Goal: Task Accomplishment & Management: Complete application form

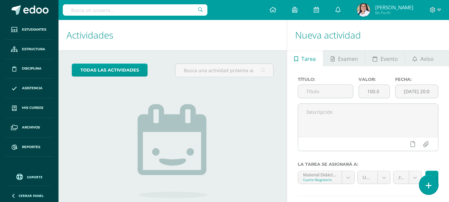
click at [430, 192] on link at bounding box center [428, 184] width 19 height 19
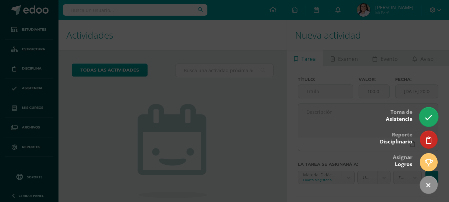
click at [431, 119] on icon at bounding box center [429, 118] width 8 height 8
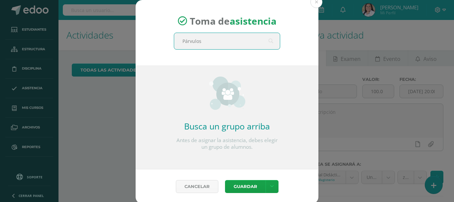
type input "Párvulos 1"
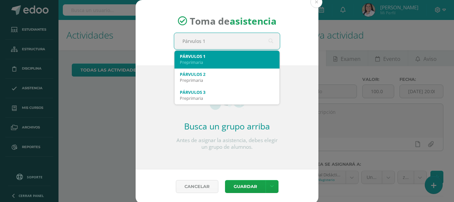
click at [177, 54] on div "PÁRVULOS 1 Preprimaria" at bounding box center [226, 59] width 105 height 18
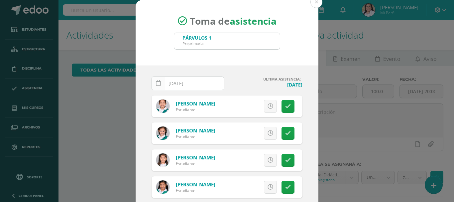
click at [156, 83] on icon at bounding box center [158, 83] width 5 height 6
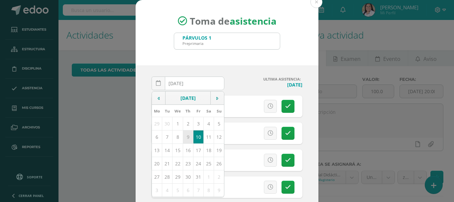
click at [184, 137] on td "9" at bounding box center [188, 136] width 10 height 13
type input "2025-10-09"
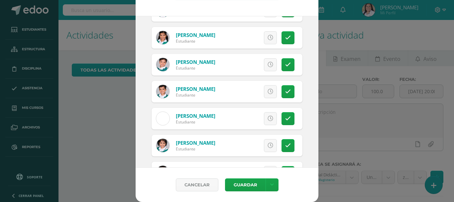
scroll to position [166, 0]
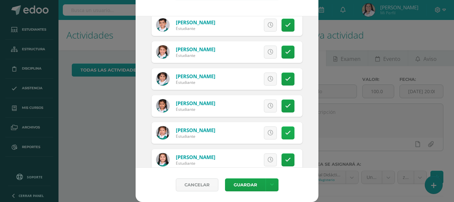
drag, startPoint x: 281, startPoint y: 135, endPoint x: 257, endPoint y: 133, distance: 24.7
click at [285, 135] on icon at bounding box center [288, 133] width 6 height 6
click at [252, 135] on span "Excusa" at bounding box center [259, 133] width 18 height 12
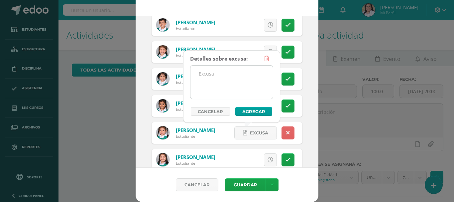
drag, startPoint x: 207, startPoint y: 82, endPoint x: 212, endPoint y: 81, distance: 4.7
click at [208, 81] on textarea at bounding box center [231, 81] width 82 height 33
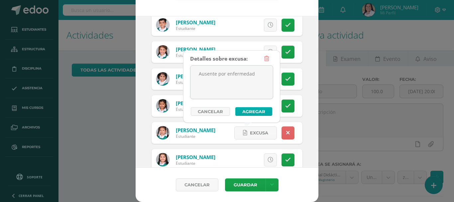
type textarea "Ausente por enfermedad"
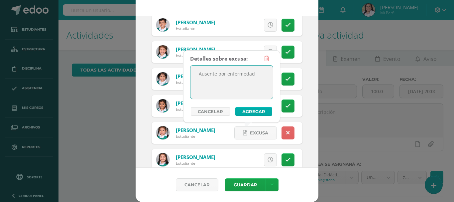
click at [245, 112] on button "Agregar" at bounding box center [253, 111] width 37 height 9
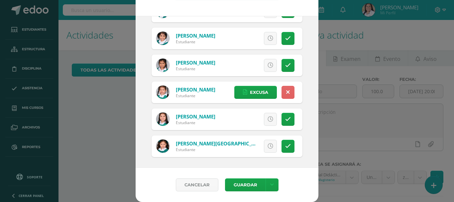
scroll to position [207, 0]
click at [247, 184] on button "Guardar" at bounding box center [245, 184] width 41 height 13
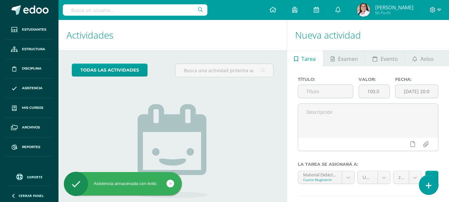
click at [430, 180] on link at bounding box center [428, 184] width 19 height 19
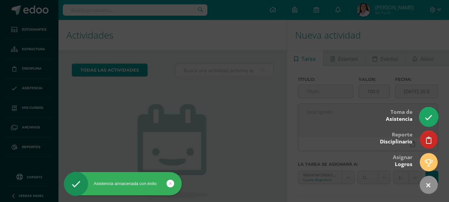
click at [430, 116] on icon at bounding box center [429, 118] width 8 height 8
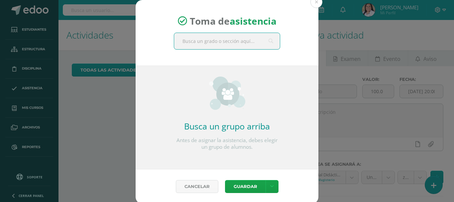
click at [233, 47] on input "text" at bounding box center [227, 41] width 106 height 16
type input "Párvulos 1"
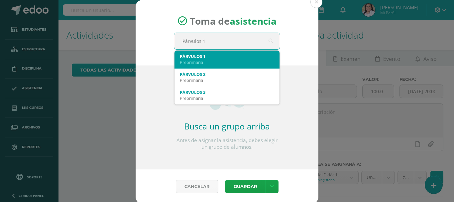
click at [206, 57] on div "PÁRVULOS 1" at bounding box center [227, 56] width 94 height 6
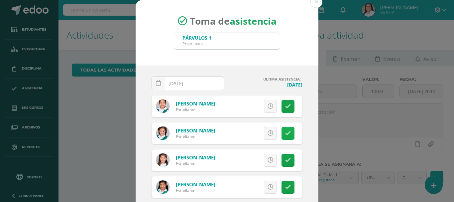
click at [281, 131] on link at bounding box center [287, 133] width 13 height 13
click at [263, 129] on link "Excusa" at bounding box center [255, 133] width 43 height 13
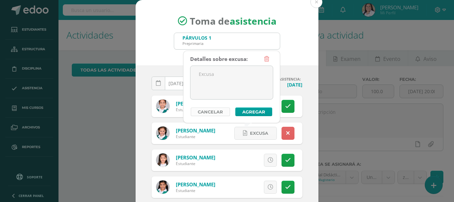
click at [209, 111] on link "Cancelar" at bounding box center [210, 111] width 39 height 9
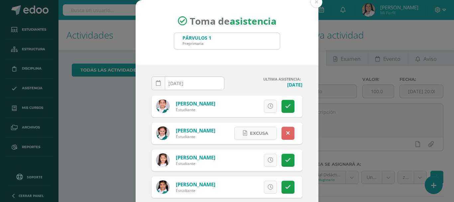
scroll to position [33, 0]
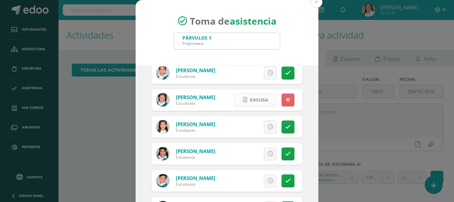
click at [250, 101] on span "Excusa" at bounding box center [259, 100] width 18 height 12
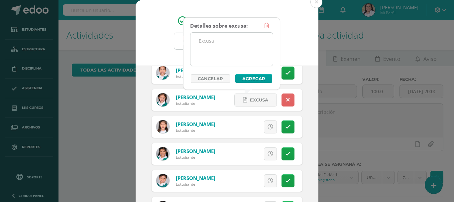
click at [214, 48] on textarea at bounding box center [231, 49] width 82 height 33
drag, startPoint x: 229, startPoint y: 53, endPoint x: 199, endPoint y: 42, distance: 32.0
click at [199, 42] on textarea "ausente por problemas climáticos" at bounding box center [231, 49] width 82 height 33
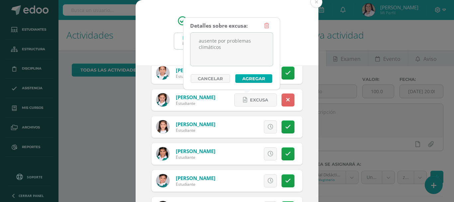
type textarea "ausente por problemas climáticos"
click at [256, 79] on button "Agregar" at bounding box center [253, 78] width 37 height 9
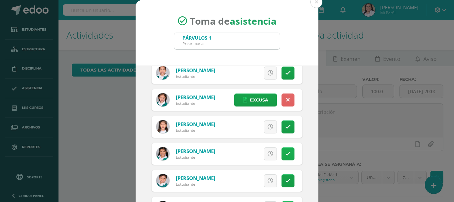
click at [285, 153] on icon at bounding box center [288, 154] width 6 height 6
click at [251, 152] on span "Excusa" at bounding box center [259, 153] width 18 height 12
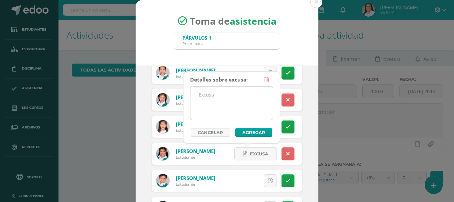
click at [224, 94] on textarea at bounding box center [231, 102] width 82 height 33
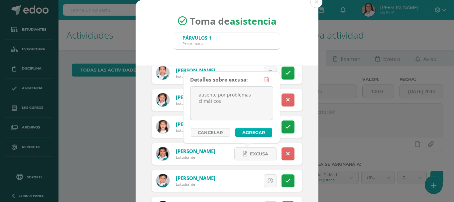
type textarea "ausente por problemas climáticos"
click at [250, 131] on button "Agregar" at bounding box center [253, 132] width 37 height 9
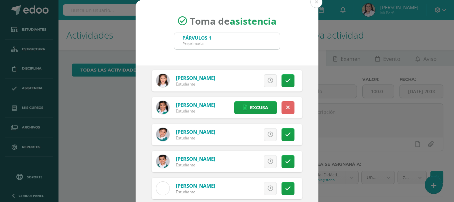
scroll to position [100, 0]
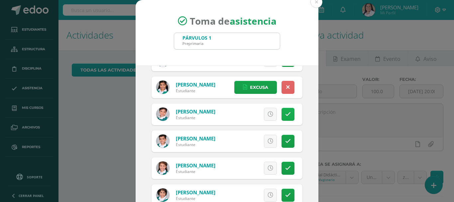
click at [281, 116] on link at bounding box center [287, 114] width 13 height 13
drag, startPoint x: 246, startPoint y: 116, endPoint x: 241, endPoint y: 111, distance: 7.5
click at [250, 116] on span "Excusa" at bounding box center [259, 114] width 18 height 12
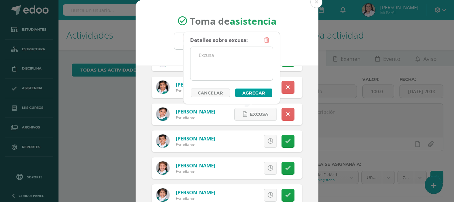
drag, startPoint x: 212, startPoint y: 68, endPoint x: 220, endPoint y: 72, distance: 8.9
click at [214, 67] on textarea at bounding box center [231, 63] width 82 height 33
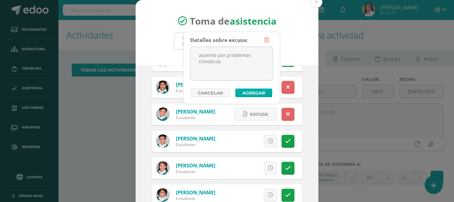
type textarea "ausente por problemas climáticos"
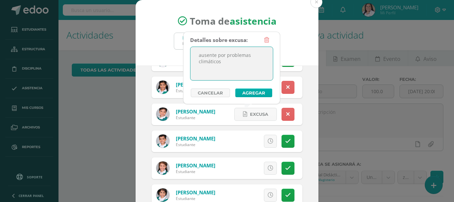
click at [251, 91] on button "Agregar" at bounding box center [253, 92] width 37 height 9
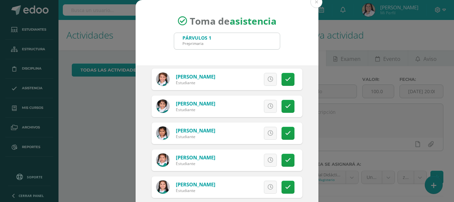
scroll to position [199, 0]
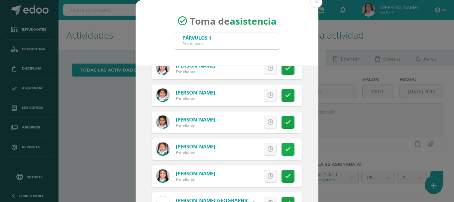
drag, startPoint x: 285, startPoint y: 149, endPoint x: 277, endPoint y: 145, distance: 8.9
click at [285, 148] on link at bounding box center [287, 148] width 13 height 13
click at [250, 147] on span "Excusa" at bounding box center [259, 149] width 18 height 12
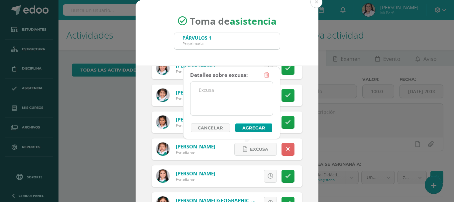
click at [213, 93] on textarea at bounding box center [231, 98] width 82 height 33
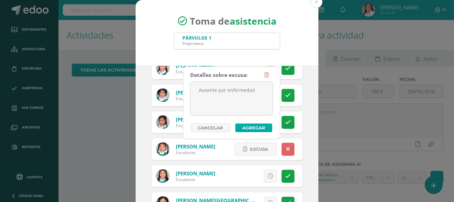
type textarea "Ausente por enfermedad"
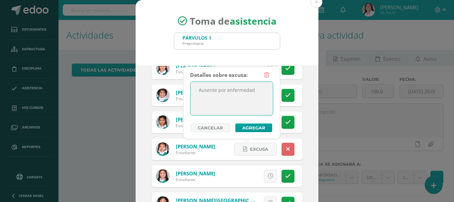
click at [260, 130] on button "Agregar" at bounding box center [253, 127] width 37 height 9
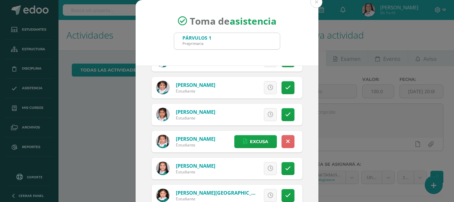
scroll to position [49, 0]
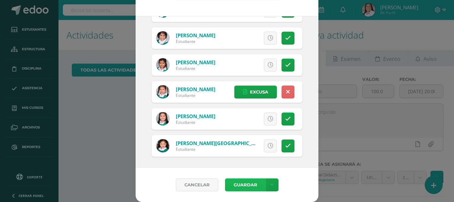
click at [246, 182] on button "Guardar" at bounding box center [245, 184] width 41 height 13
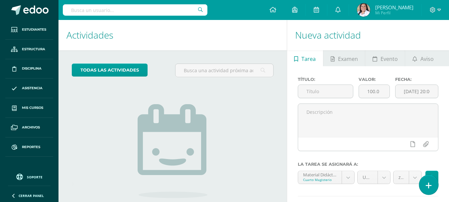
click at [430, 185] on icon at bounding box center [428, 185] width 6 height 8
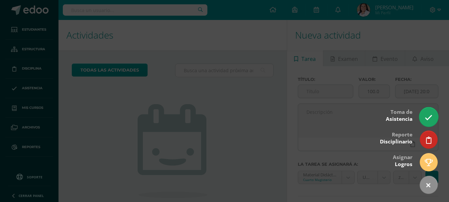
click at [422, 117] on link at bounding box center [428, 116] width 19 height 19
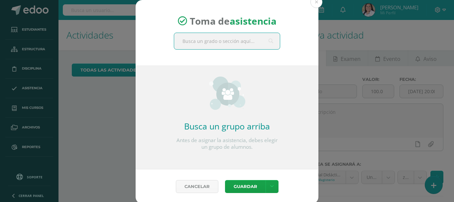
drag, startPoint x: 228, startPoint y: 35, endPoint x: 238, endPoint y: 51, distance: 19.2
click at [227, 34] on input "text" at bounding box center [227, 41] width 106 height 16
type input "párvulos 2"
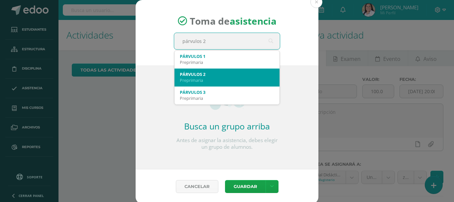
click at [208, 76] on div "PÁRVULOS 2" at bounding box center [227, 74] width 94 height 6
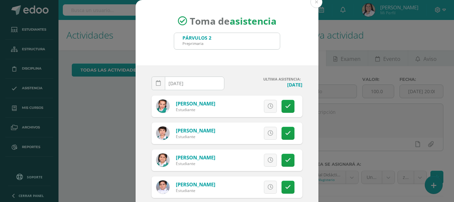
drag, startPoint x: 154, startPoint y: 83, endPoint x: 165, endPoint y: 93, distance: 15.5
click at [156, 83] on icon at bounding box center [158, 83] width 5 height 6
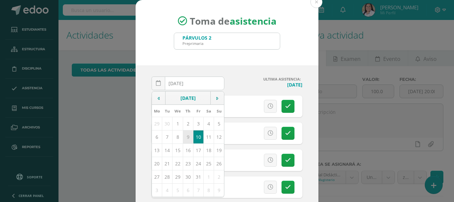
click at [184, 135] on td "9" at bounding box center [188, 136] width 10 height 13
type input "2025-10-09"
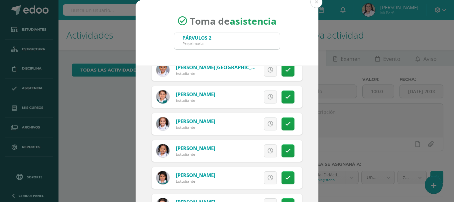
scroll to position [365, 0]
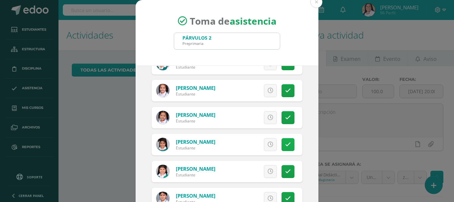
click at [281, 145] on link at bounding box center [287, 144] width 13 height 13
click at [250, 140] on span "Excusa" at bounding box center [259, 144] width 18 height 12
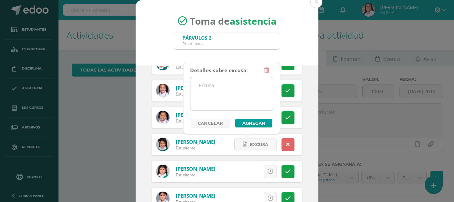
click at [238, 88] on textarea at bounding box center [231, 93] width 82 height 33
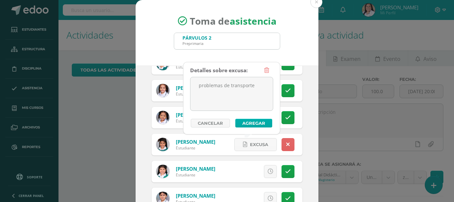
type textarea "problemas de transporte"
click at [258, 124] on button "Agregar" at bounding box center [253, 123] width 37 height 9
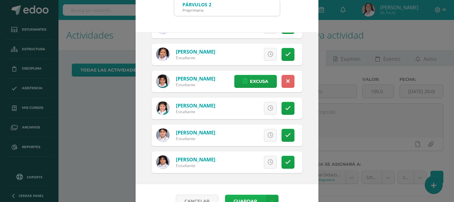
scroll to position [49, 0]
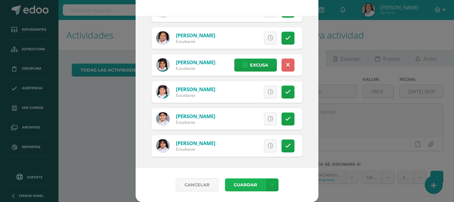
click at [231, 188] on button "Guardar" at bounding box center [245, 184] width 41 height 13
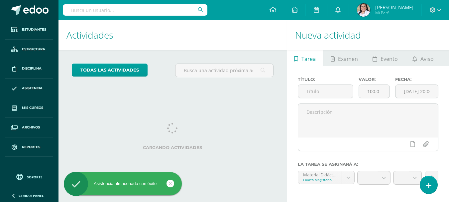
drag, startPoint x: 0, startPoint y: 0, endPoint x: 390, endPoint y: 140, distance: 414.1
click at [431, 186] on link at bounding box center [428, 185] width 17 height 18
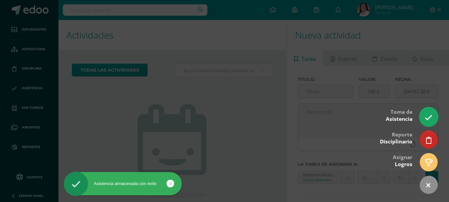
click at [431, 115] on icon at bounding box center [429, 118] width 8 height 8
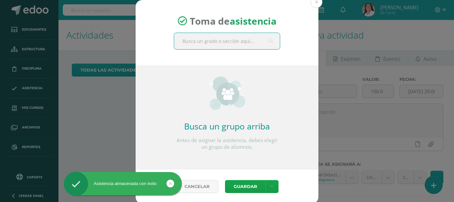
click at [213, 42] on input "text" at bounding box center [227, 41] width 106 height 16
type input "párvulos 2"
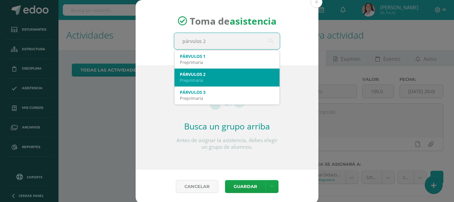
click at [200, 71] on div "PÁRVULOS 2" at bounding box center [227, 74] width 94 height 6
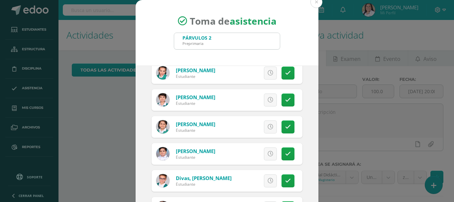
scroll to position [66, 0]
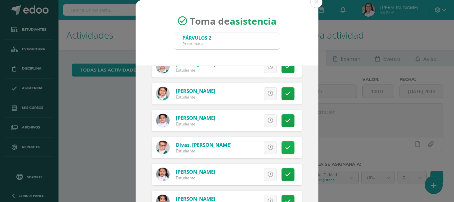
drag, startPoint x: 277, startPoint y: 148, endPoint x: 270, endPoint y: 146, distance: 6.9
click at [281, 148] on link at bounding box center [287, 147] width 13 height 13
click at [257, 146] on span "Excusa" at bounding box center [259, 147] width 18 height 12
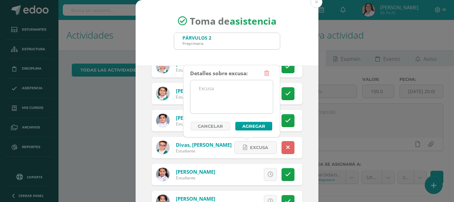
click at [224, 92] on textarea at bounding box center [231, 96] width 82 height 33
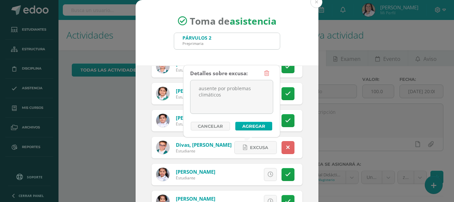
type textarea "ausente por problemas climáticos"
click at [249, 125] on button "Agregar" at bounding box center [253, 126] width 37 height 9
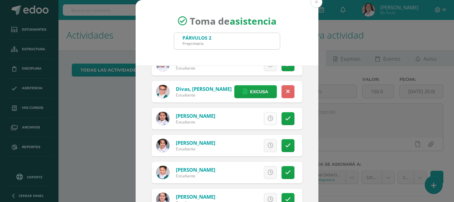
scroll to position [133, 0]
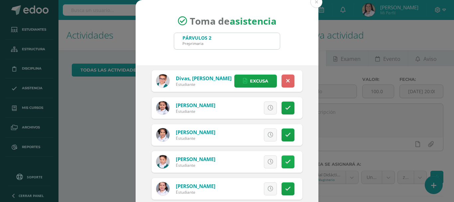
click at [285, 159] on icon at bounding box center [288, 162] width 6 height 6
click at [260, 159] on link "Excusa" at bounding box center [255, 161] width 43 height 13
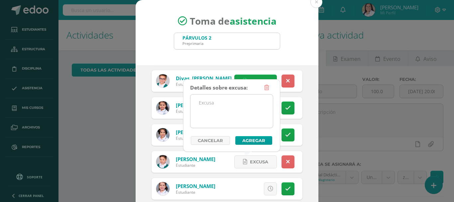
drag, startPoint x: 226, startPoint y: 114, endPoint x: 235, endPoint y: 111, distance: 9.8
click at [230, 112] on textarea at bounding box center [231, 110] width 82 height 33
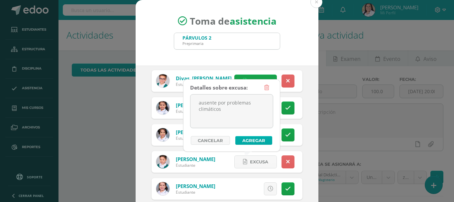
type textarea "ausente por problemas climáticos"
click at [264, 140] on button "Agregar" at bounding box center [253, 140] width 37 height 9
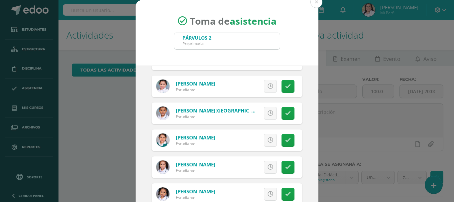
scroll to position [299, 0]
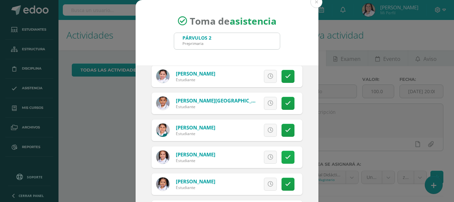
click at [281, 157] on link at bounding box center [287, 156] width 13 height 13
drag, startPoint x: 256, startPoint y: 155, endPoint x: 243, endPoint y: 127, distance: 30.9
click at [256, 154] on span "Excusa" at bounding box center [259, 157] width 18 height 12
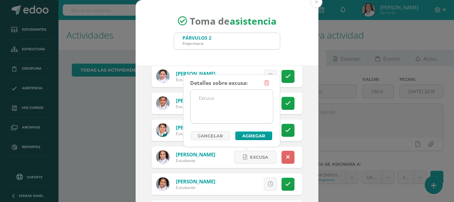
drag, startPoint x: 228, startPoint y: 96, endPoint x: 250, endPoint y: 99, distance: 22.8
click at [236, 97] on textarea at bounding box center [231, 106] width 82 height 33
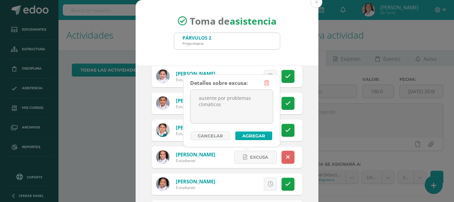
type textarea "ausente por problemas climáticos"
click at [261, 136] on button "Agregar" at bounding box center [253, 135] width 37 height 9
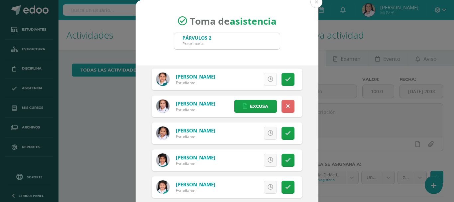
scroll to position [365, 0]
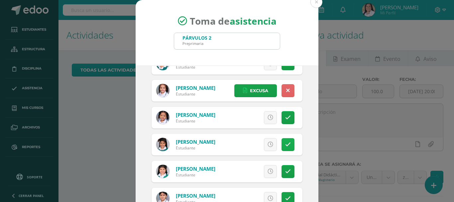
click at [285, 145] on icon at bounding box center [288, 145] width 6 height 6
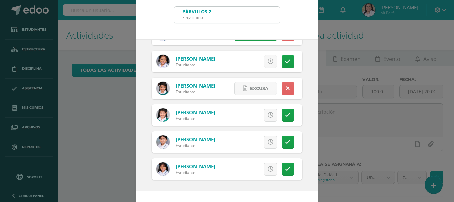
scroll to position [49, 0]
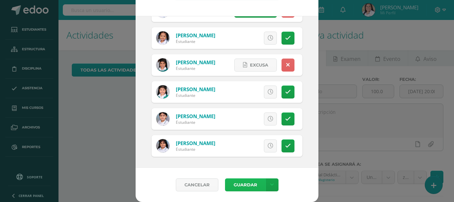
click at [238, 186] on button "Guardar" at bounding box center [245, 184] width 41 height 13
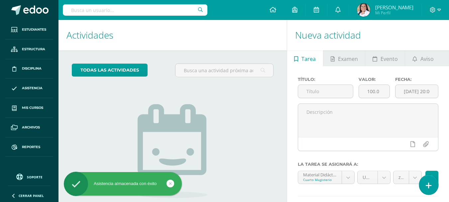
drag, startPoint x: 425, startPoint y: 186, endPoint x: 411, endPoint y: 171, distance: 20.7
click at [425, 186] on link at bounding box center [428, 184] width 19 height 19
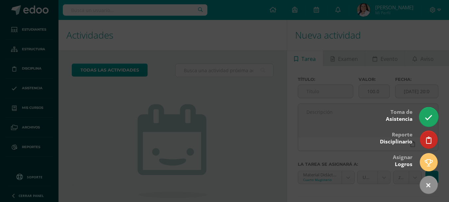
click at [429, 117] on icon at bounding box center [429, 118] width 8 height 8
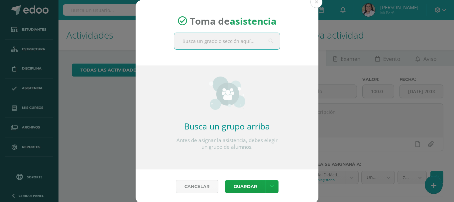
drag, startPoint x: 224, startPoint y: 39, endPoint x: 229, endPoint y: 43, distance: 5.9
click at [223, 39] on input "text" at bounding box center [227, 41] width 106 height 16
type input "párvulos 3"
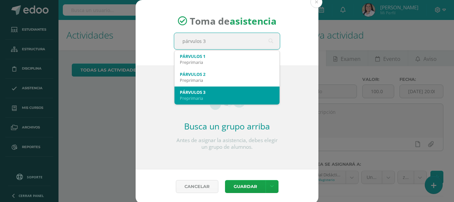
click at [210, 89] on div "PÁRVULOS 3" at bounding box center [227, 92] width 94 height 6
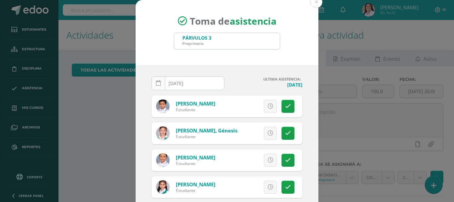
click at [151, 80] on link at bounding box center [158, 83] width 14 height 14
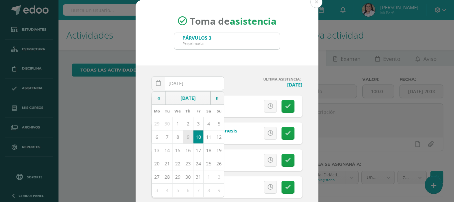
click at [187, 139] on td "9" at bounding box center [188, 136] width 10 height 13
type input "2025-10-09"
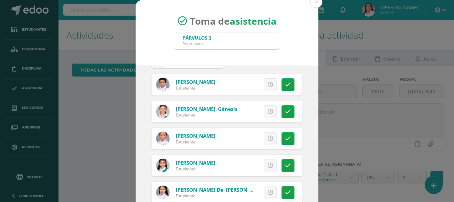
scroll to position [33, 0]
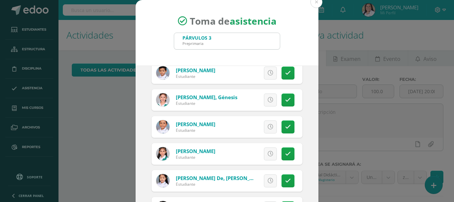
drag, startPoint x: 281, startPoint y: 129, endPoint x: 258, endPoint y: 129, distance: 23.6
click at [285, 129] on icon at bounding box center [288, 127] width 6 height 6
click at [252, 127] on span "Excusa" at bounding box center [259, 127] width 18 height 12
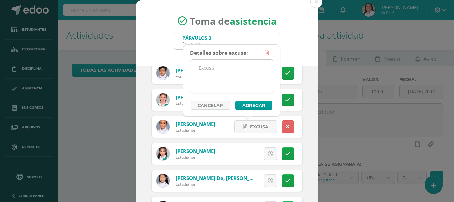
click at [212, 68] on textarea at bounding box center [231, 75] width 82 height 33
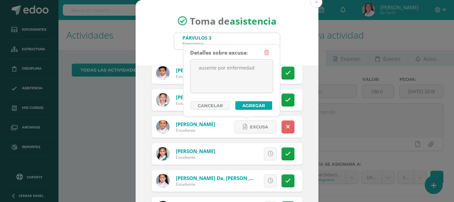
type textarea "ausente por enfermedad"
click at [263, 103] on button "Agregar" at bounding box center [253, 105] width 37 height 9
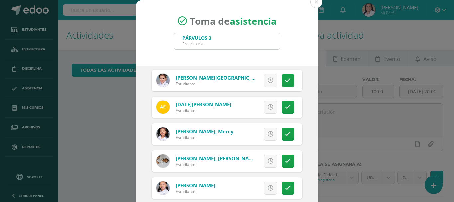
scroll to position [199, 0]
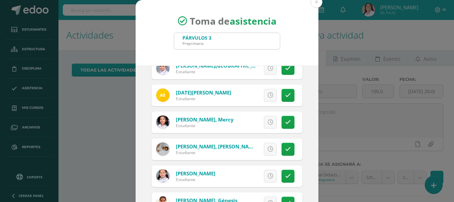
drag, startPoint x: 264, startPoint y: 123, endPoint x: 255, endPoint y: 121, distance: 9.1
click at [267, 123] on icon at bounding box center [270, 122] width 6 height 6
click at [285, 122] on icon at bounding box center [288, 122] width 6 height 6
drag, startPoint x: 280, startPoint y: 123, endPoint x: 266, endPoint y: 121, distance: 14.3
click at [285, 123] on icon at bounding box center [288, 122] width 6 height 6
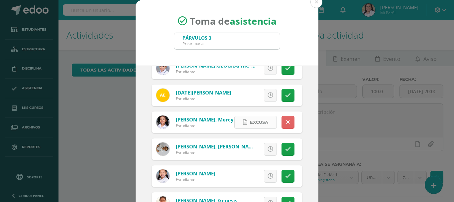
drag, startPoint x: 253, startPoint y: 121, endPoint x: 243, endPoint y: 115, distance: 11.6
click at [253, 121] on span "Excusa" at bounding box center [259, 122] width 18 height 12
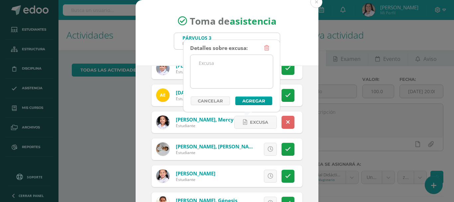
click at [218, 74] on textarea at bounding box center [231, 71] width 82 height 33
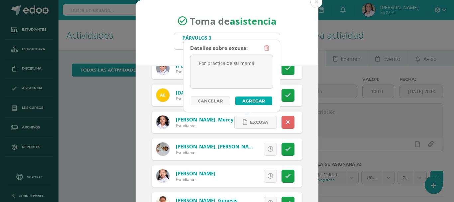
type textarea "Por práctica de su mamá"
click at [255, 102] on button "Agregar" at bounding box center [253, 100] width 37 height 9
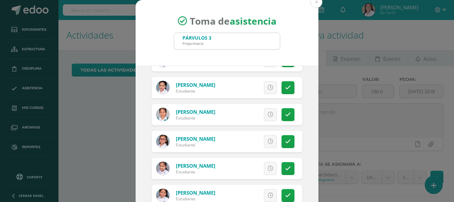
scroll to position [49, 0]
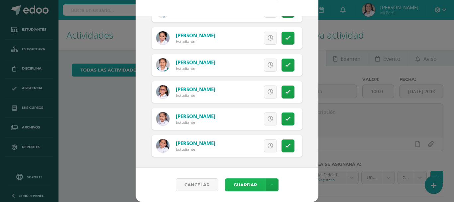
click at [242, 185] on button "Guardar" at bounding box center [245, 184] width 41 height 13
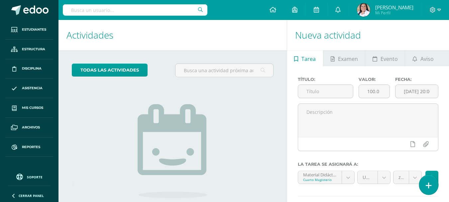
click at [432, 181] on link at bounding box center [428, 184] width 19 height 19
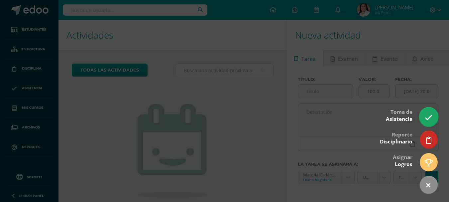
click at [434, 118] on link at bounding box center [428, 116] width 19 height 19
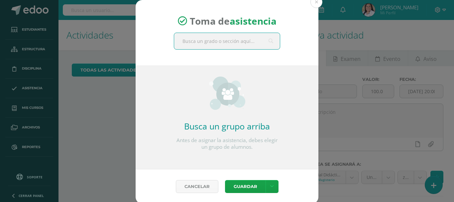
click at [209, 37] on input "text" at bounding box center [227, 41] width 106 height 16
type input "párvulos 3"
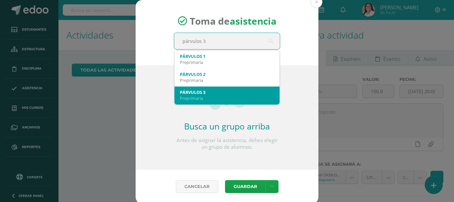
click at [210, 95] on div "Preprimaria" at bounding box center [227, 98] width 94 height 6
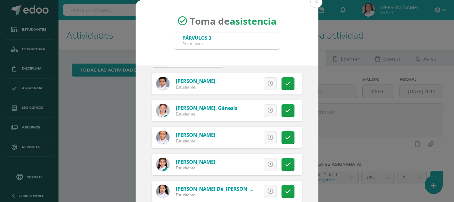
scroll to position [33, 0]
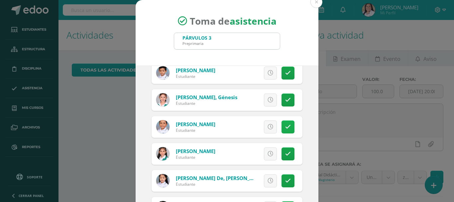
click at [281, 129] on link at bounding box center [287, 126] width 13 height 13
click at [250, 127] on span "Excusa" at bounding box center [259, 127] width 18 height 12
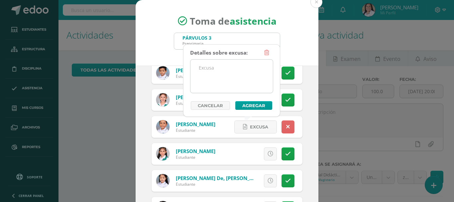
drag, startPoint x: 225, startPoint y: 82, endPoint x: 221, endPoint y: 83, distance: 3.8
click at [224, 82] on textarea at bounding box center [231, 75] width 82 height 33
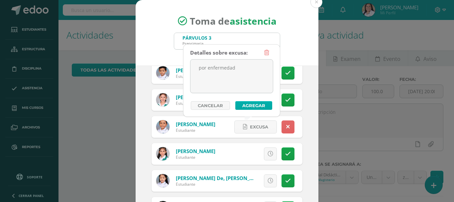
type textarea "por enfermedad"
click at [241, 103] on button "Agregar" at bounding box center [253, 105] width 37 height 9
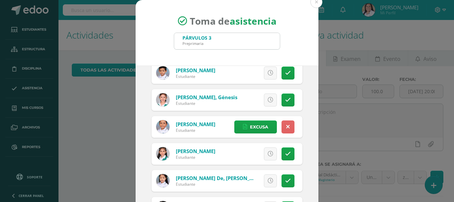
scroll to position [66, 0]
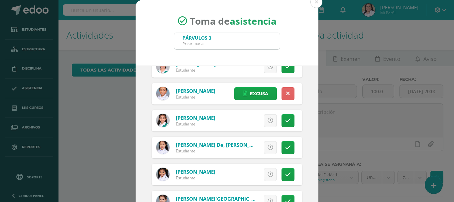
drag, startPoint x: 277, startPoint y: 121, endPoint x: 273, endPoint y: 120, distance: 4.7
click at [281, 120] on link at bounding box center [287, 120] width 13 height 13
click at [250, 120] on span "Excusa" at bounding box center [259, 120] width 18 height 12
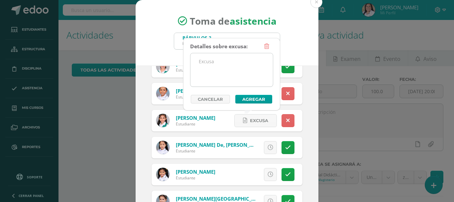
click at [212, 69] on textarea at bounding box center [231, 69] width 82 height 33
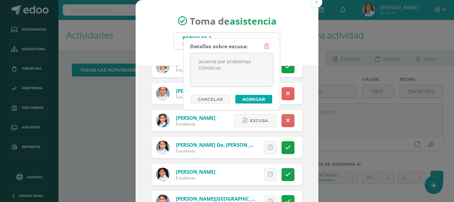
type textarea "ausente por problemas climáticos"
click at [258, 96] on button "Agregar" at bounding box center [253, 99] width 37 height 9
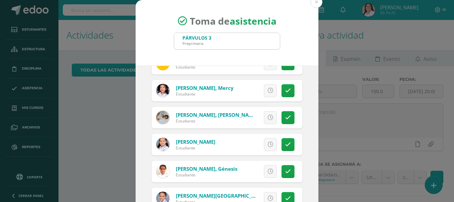
scroll to position [233, 0]
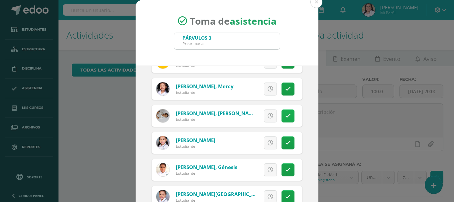
click at [281, 119] on link at bounding box center [287, 115] width 13 height 13
click at [259, 119] on span "Excusa" at bounding box center [259, 116] width 18 height 12
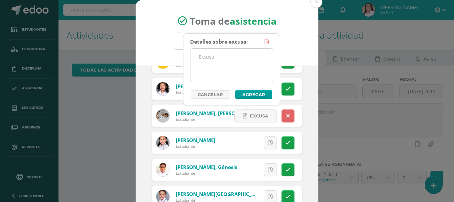
click at [226, 67] on textarea at bounding box center [231, 64] width 82 height 33
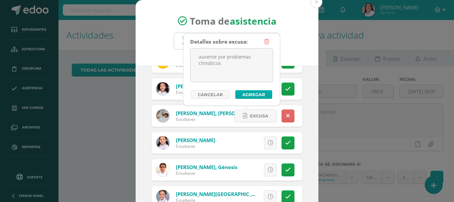
type textarea "ausente por problemas climáticos"
click at [259, 95] on button "Agregar" at bounding box center [253, 94] width 37 height 9
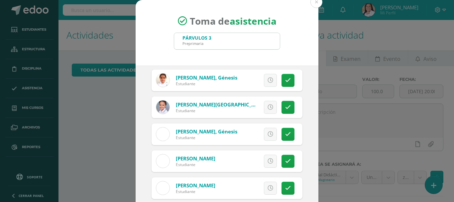
scroll to position [332, 0]
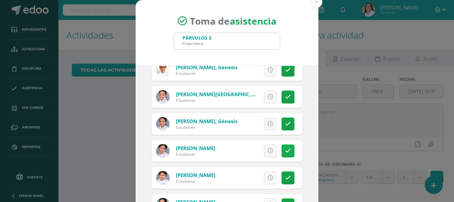
click at [285, 149] on icon at bounding box center [288, 151] width 6 height 6
click at [259, 145] on span "Excusa" at bounding box center [259, 150] width 18 height 12
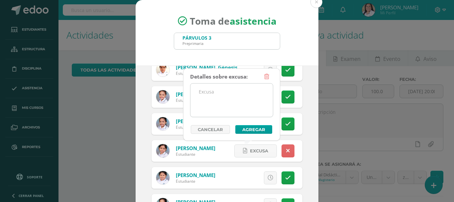
click at [230, 100] on textarea at bounding box center [231, 99] width 82 height 33
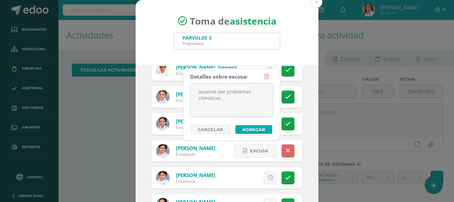
type textarea "ausente por problemas climáticos"
click at [262, 132] on button "Agregar" at bounding box center [253, 129] width 37 height 9
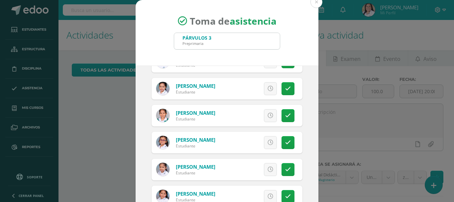
scroll to position [449, 0]
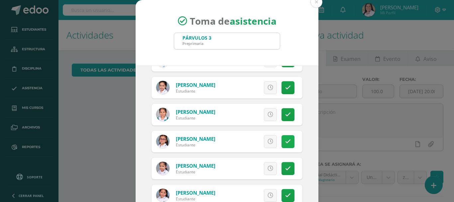
click at [285, 142] on icon at bounding box center [288, 142] width 6 height 6
click at [257, 140] on span "Excusa" at bounding box center [259, 141] width 18 height 12
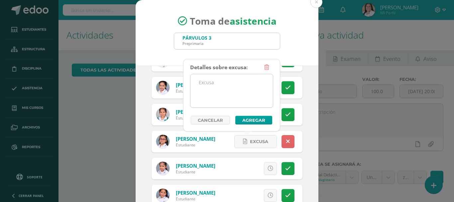
click at [227, 89] on textarea at bounding box center [231, 90] width 82 height 33
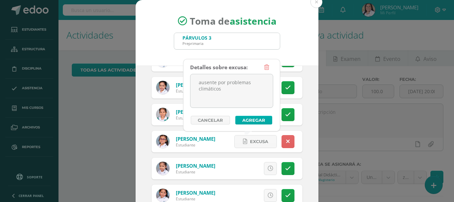
type textarea "ausente por problemas climáticos"
click at [249, 119] on button "Agregar" at bounding box center [253, 120] width 37 height 9
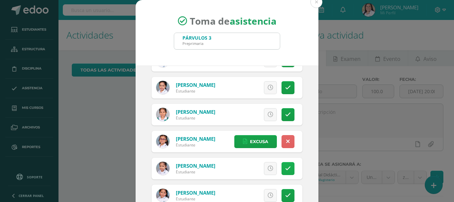
click at [281, 173] on link at bounding box center [287, 168] width 13 height 13
drag, startPoint x: 253, startPoint y: 166, endPoint x: 249, endPoint y: 162, distance: 5.2
click at [253, 165] on span "Excusa" at bounding box center [259, 168] width 18 height 12
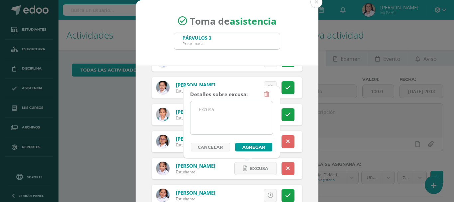
click at [241, 122] on textarea at bounding box center [231, 117] width 82 height 33
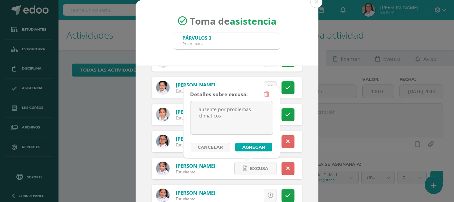
type textarea "ausente por problemas climáticos"
click at [258, 147] on button "Agregar" at bounding box center [253, 146] width 37 height 9
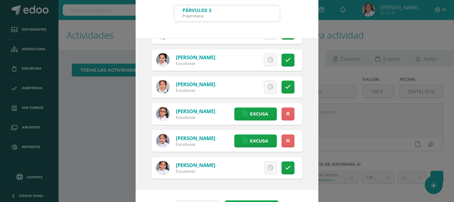
scroll to position [49, 0]
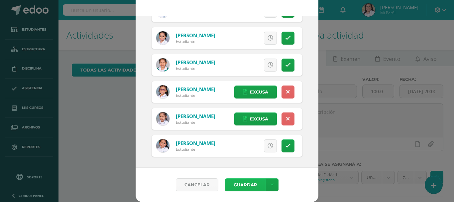
click at [244, 186] on button "Guardar" at bounding box center [245, 184] width 41 height 13
